Goal: Information Seeking & Learning: Learn about a topic

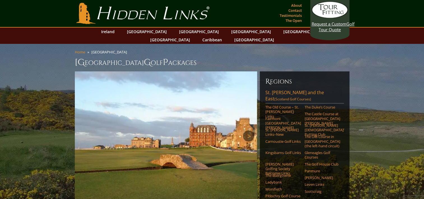
click at [250, 130] on link "Next" at bounding box center [248, 135] width 11 height 11
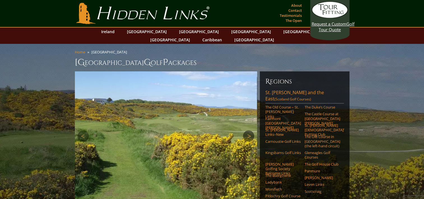
click at [250, 130] on link "Next" at bounding box center [248, 135] width 11 height 11
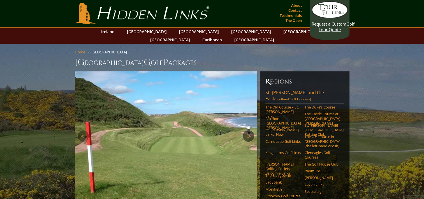
click at [250, 130] on link "Next" at bounding box center [248, 135] width 11 height 11
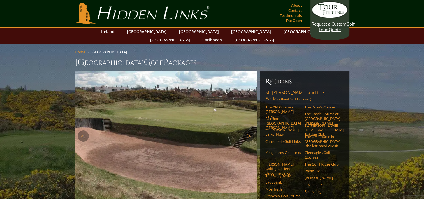
click at [250, 130] on link "Next" at bounding box center [248, 135] width 11 height 11
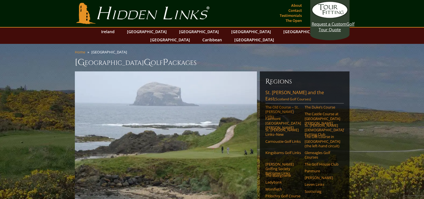
click at [285, 105] on link "The Old Course – St. [PERSON_NAME] Links" at bounding box center [284, 112] width 36 height 14
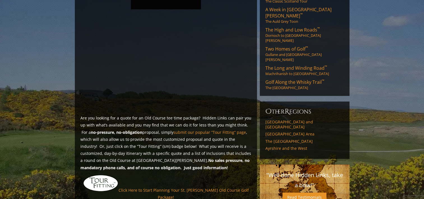
scroll to position [377, 0]
